Goal: Task Accomplishment & Management: Use online tool/utility

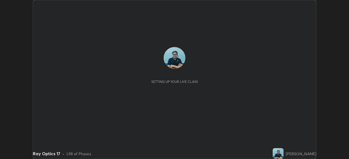
scroll to position [159, 348]
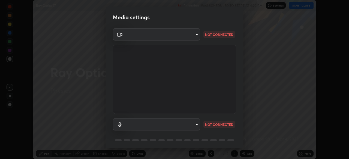
type input "495e9aafafa99ab02b2630cd73316b4ffac4e6b0a44c495734db4bb24564e739"
type input "communications"
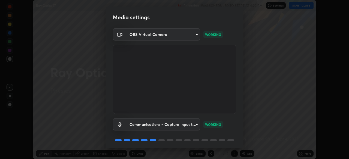
scroll to position [19, 0]
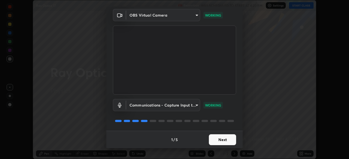
click at [223, 139] on button "Next" at bounding box center [222, 140] width 27 height 11
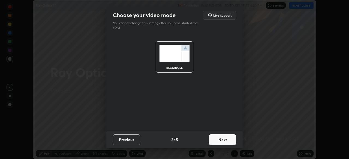
scroll to position [0, 0]
click at [224, 140] on button "Next" at bounding box center [222, 140] width 27 height 11
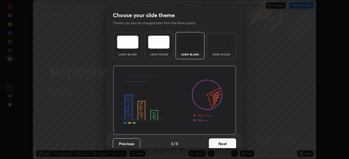
click at [224, 142] on button "Next" at bounding box center [222, 144] width 27 height 11
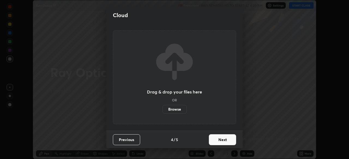
click at [224, 142] on button "Next" at bounding box center [222, 140] width 27 height 11
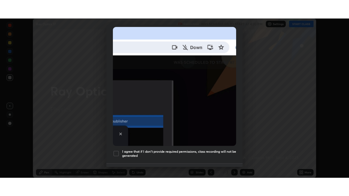
scroll to position [130, 0]
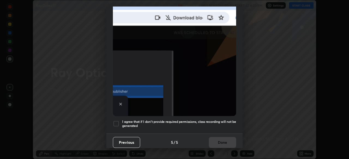
click at [116, 121] on div at bounding box center [116, 124] width 7 height 7
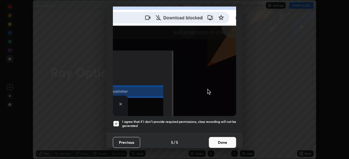
click at [224, 142] on button "Done" at bounding box center [222, 142] width 27 height 11
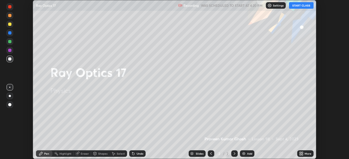
click at [303, 7] on button "START CLASS" at bounding box center [301, 5] width 25 height 7
click at [305, 155] on div "More" at bounding box center [307, 153] width 7 height 3
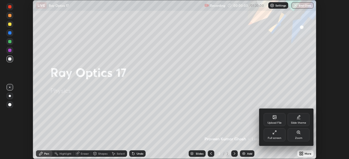
click at [277, 135] on div "Full screen" at bounding box center [274, 135] width 22 height 13
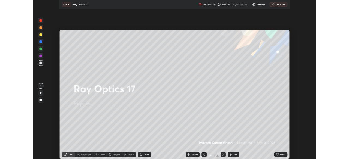
scroll to position [196, 349]
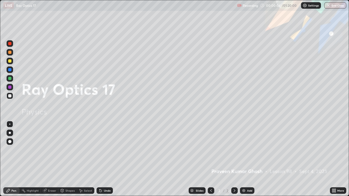
click at [251, 159] on div "Add" at bounding box center [249, 190] width 5 height 3
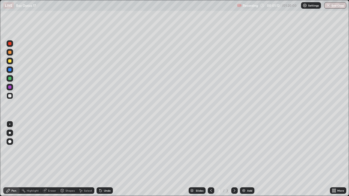
click at [10, 95] on div at bounding box center [9, 95] width 3 height 3
click at [9, 79] on div at bounding box center [9, 78] width 3 height 3
click at [11, 97] on div at bounding box center [9, 95] width 3 height 3
click at [10, 79] on div at bounding box center [9, 78] width 3 height 3
click at [10, 96] on div at bounding box center [9, 95] width 3 height 3
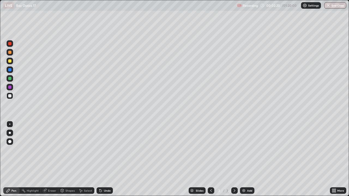
click at [9, 79] on div at bounding box center [9, 78] width 3 height 3
click at [9, 95] on div at bounding box center [9, 95] width 3 height 3
click at [10, 87] on div at bounding box center [9, 86] width 3 height 3
click at [9, 87] on div at bounding box center [9, 86] width 3 height 3
click at [9, 61] on div at bounding box center [9, 60] width 3 height 3
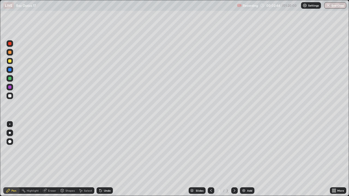
click at [10, 88] on div at bounding box center [9, 86] width 3 height 3
click at [10, 124] on div at bounding box center [9, 124] width 1 height 1
click at [10, 99] on div at bounding box center [10, 96] width 7 height 7
click at [102, 159] on icon at bounding box center [100, 190] width 4 height 4
click at [104, 159] on div "Undo" at bounding box center [107, 190] width 7 height 3
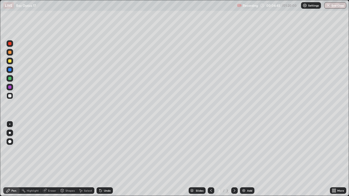
click at [104, 159] on div "Undo" at bounding box center [107, 190] width 7 height 3
click at [105, 159] on div "Undo" at bounding box center [107, 190] width 7 height 3
click at [247, 159] on div "Add" at bounding box center [249, 190] width 5 height 3
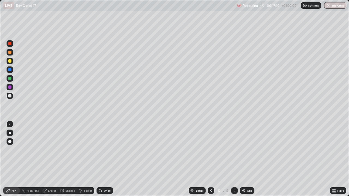
click at [104, 159] on div "Undo" at bounding box center [107, 190] width 7 height 3
click at [105, 159] on div "Undo" at bounding box center [104, 190] width 16 height 7
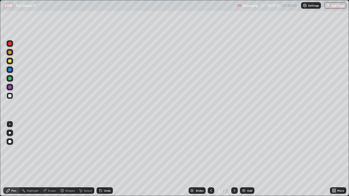
click at [105, 159] on div "Undo" at bounding box center [104, 190] width 16 height 7
click at [248, 159] on div "Add" at bounding box center [249, 190] width 5 height 3
click at [10, 62] on div at bounding box center [9, 60] width 3 height 3
click at [9, 44] on div at bounding box center [9, 43] width 3 height 3
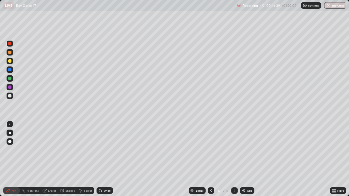
click at [247, 159] on div "Add" at bounding box center [249, 190] width 5 height 3
click at [10, 96] on div at bounding box center [9, 95] width 3 height 3
click at [54, 159] on div "Eraser" at bounding box center [52, 190] width 8 height 3
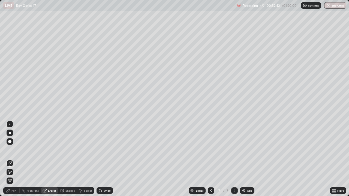
click at [14, 159] on div "Pen" at bounding box center [13, 190] width 5 height 3
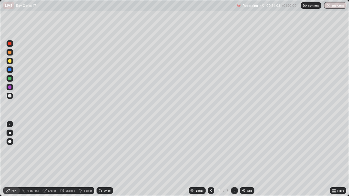
click at [11, 45] on div at bounding box center [9, 43] width 3 height 3
click at [10, 79] on div at bounding box center [9, 78] width 3 height 3
click at [10, 95] on div at bounding box center [9, 95] width 3 height 3
click at [54, 159] on div "Eraser" at bounding box center [52, 190] width 8 height 3
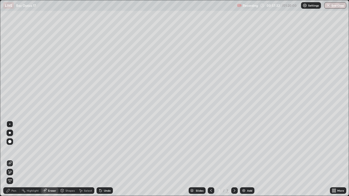
click at [15, 159] on div "Pen" at bounding box center [11, 190] width 16 height 7
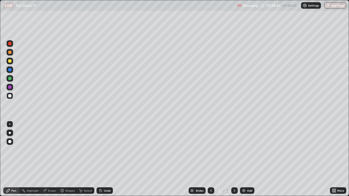
click at [52, 159] on div "Eraser" at bounding box center [52, 190] width 8 height 3
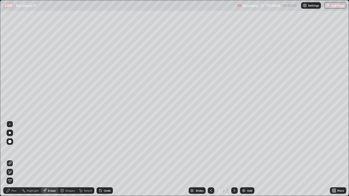
click at [16, 159] on div "Pen" at bounding box center [13, 190] width 5 height 3
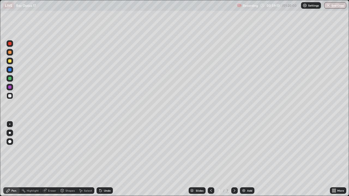
click at [100, 159] on icon at bounding box center [100, 191] width 2 height 2
click at [104, 159] on div "Undo" at bounding box center [107, 190] width 7 height 3
click at [10, 79] on div at bounding box center [9, 78] width 3 height 3
click at [246, 159] on div "Add" at bounding box center [247, 190] width 14 height 7
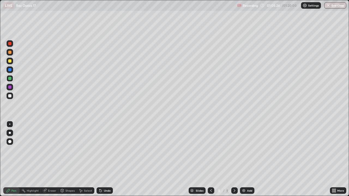
click at [10, 96] on div at bounding box center [9, 95] width 3 height 3
click at [10, 53] on div at bounding box center [9, 52] width 3 height 3
click at [10, 96] on div at bounding box center [9, 95] width 3 height 3
click at [10, 53] on div at bounding box center [9, 52] width 3 height 3
click at [9, 87] on div at bounding box center [9, 86] width 3 height 3
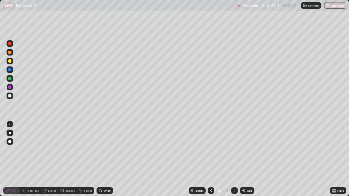
click at [9, 96] on div at bounding box center [9, 95] width 3 height 3
click at [9, 87] on div at bounding box center [9, 86] width 3 height 3
click at [49, 159] on div "Eraser" at bounding box center [52, 190] width 8 height 3
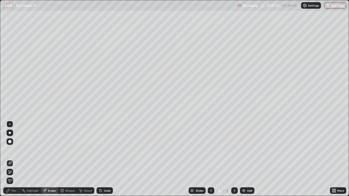
click at [16, 159] on div "Pen" at bounding box center [13, 190] width 5 height 3
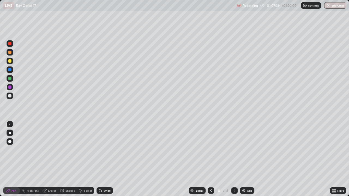
click at [12, 61] on div at bounding box center [10, 61] width 7 height 7
click at [248, 159] on div "Add" at bounding box center [249, 190] width 5 height 3
click at [10, 79] on div at bounding box center [9, 78] width 3 height 3
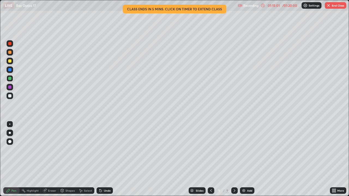
click at [51, 159] on div "Eraser" at bounding box center [52, 190] width 8 height 3
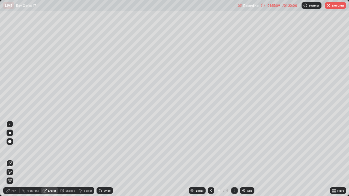
click at [16, 159] on div "Pen" at bounding box center [13, 190] width 5 height 3
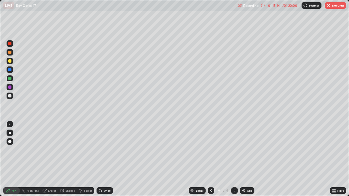
click at [10, 53] on div at bounding box center [9, 52] width 3 height 3
click at [9, 98] on div at bounding box center [10, 96] width 7 height 7
click at [247, 159] on div "Add" at bounding box center [249, 190] width 5 height 3
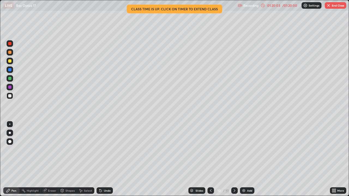
click at [335, 8] on button "End Class" at bounding box center [335, 5] width 22 height 7
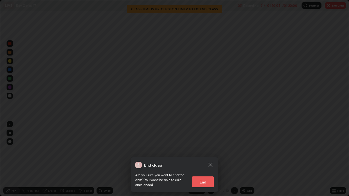
click at [203, 159] on button "End" at bounding box center [203, 181] width 22 height 11
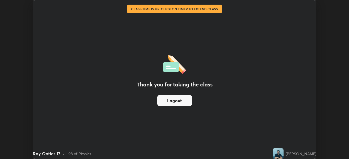
scroll to position [27070, 26881]
click at [176, 104] on button "Logout" at bounding box center [174, 100] width 35 height 11
click at [175, 101] on button "Logout" at bounding box center [174, 100] width 35 height 11
click at [174, 102] on button "Logout" at bounding box center [174, 100] width 35 height 11
